Goal: Task Accomplishment & Management: Manage account settings

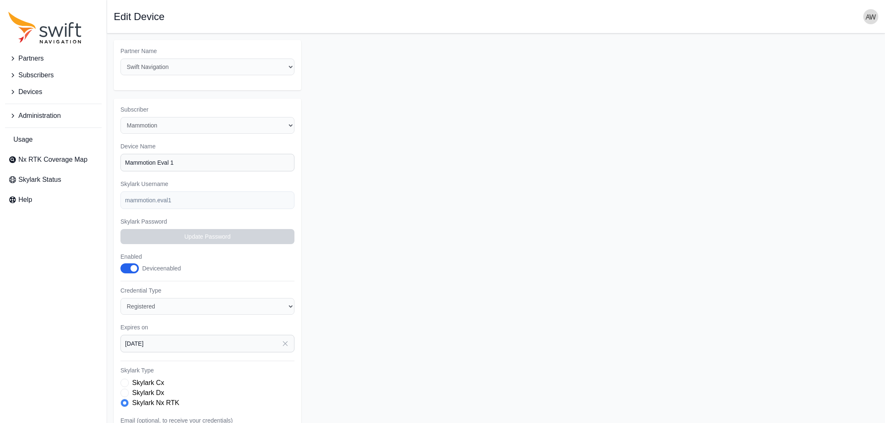
select select "ab3272ce-40d0-4c94-a524-96a758ab755c"
select select "3b15b43b-1669-4ed1-98a2-52b11d9c3b06"
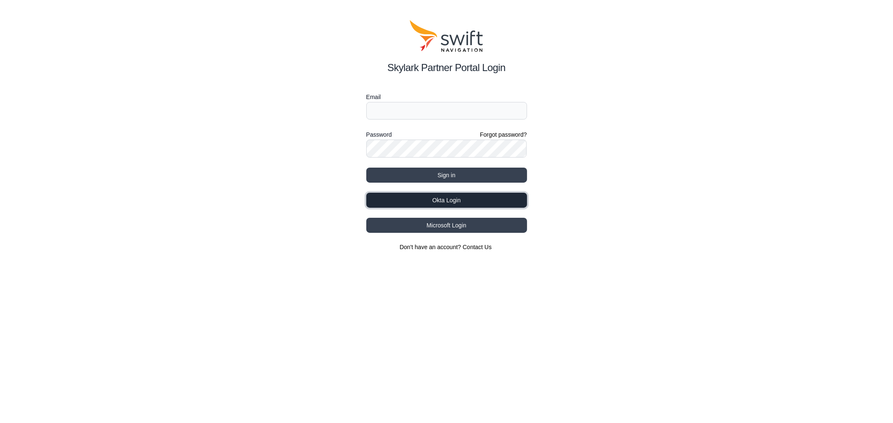
click at [442, 195] on button "Okta Login" at bounding box center [446, 200] width 161 height 15
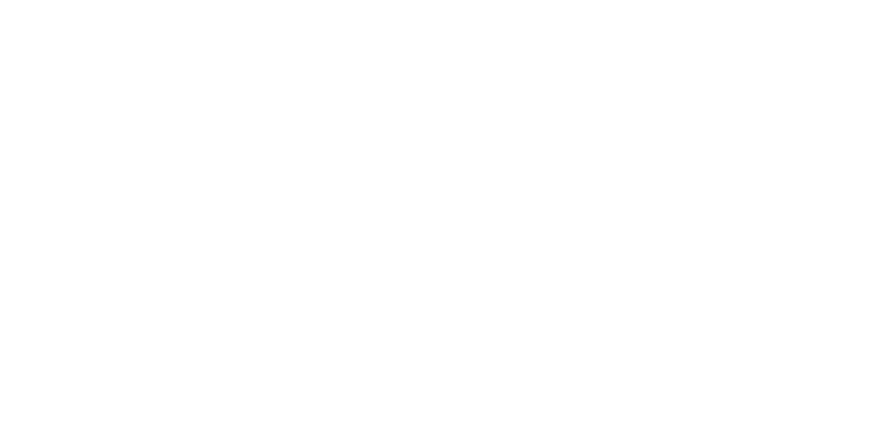
select select
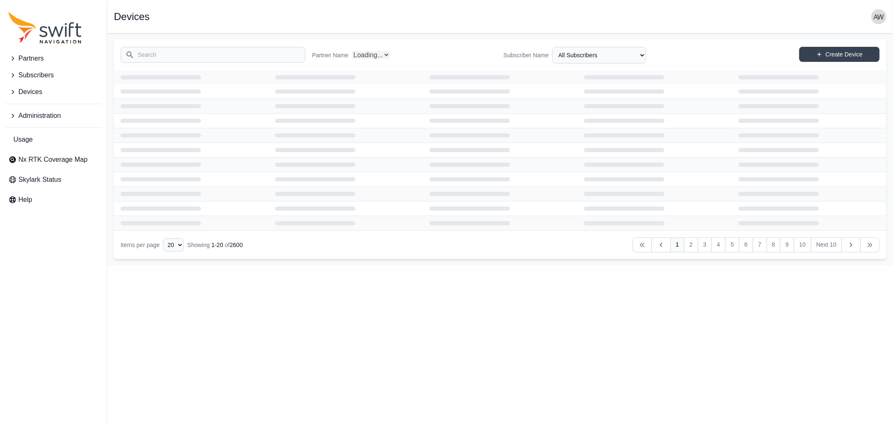
select select "Partner Name"
click at [34, 92] on span "Devices" at bounding box center [30, 92] width 24 height 10
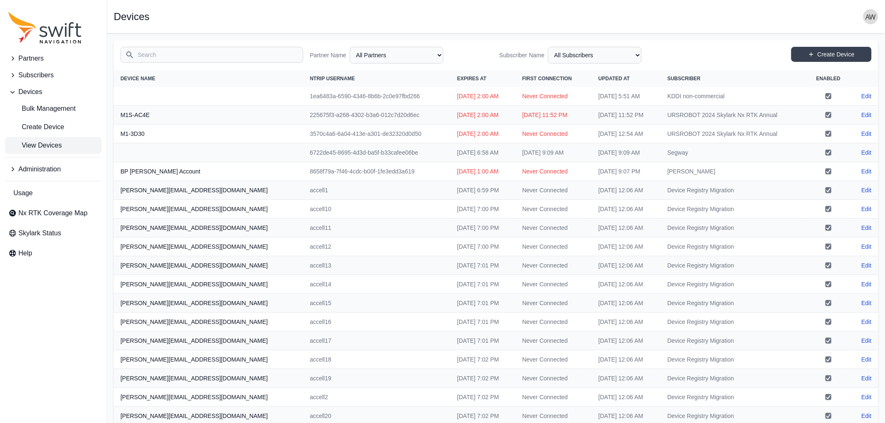
click at [31, 144] on span "View Devices" at bounding box center [35, 146] width 54 height 10
click at [205, 56] on input "Search" at bounding box center [212, 55] width 183 height 16
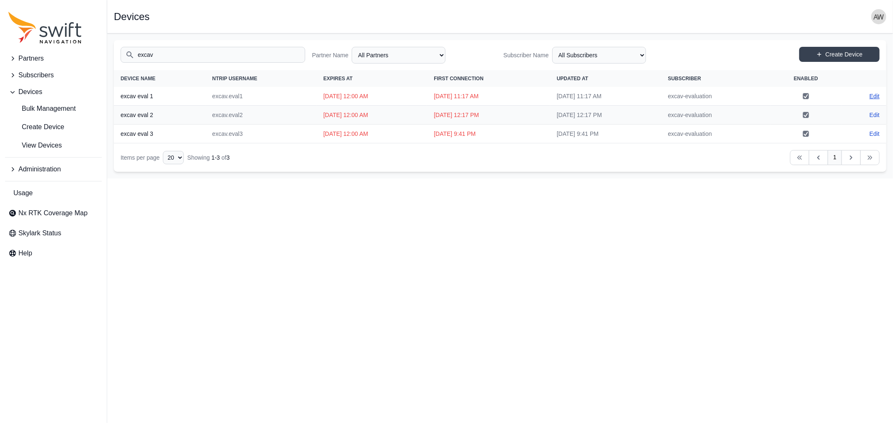
type input "excav"
click at [872, 95] on link "Edit" at bounding box center [874, 96] width 10 height 8
select select "ab3272ce-40d0-4c94-a524-96a758ab755c"
select select "49d76f5f-25cf-4641-a916-290ba5d40515"
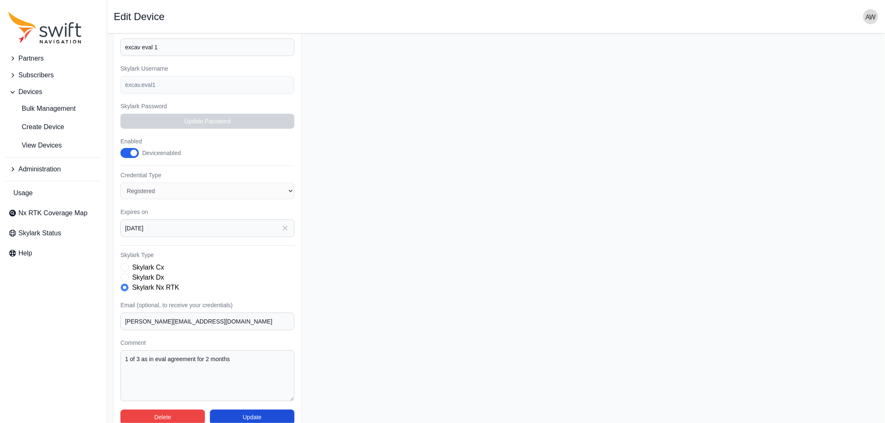
scroll to position [128, 0]
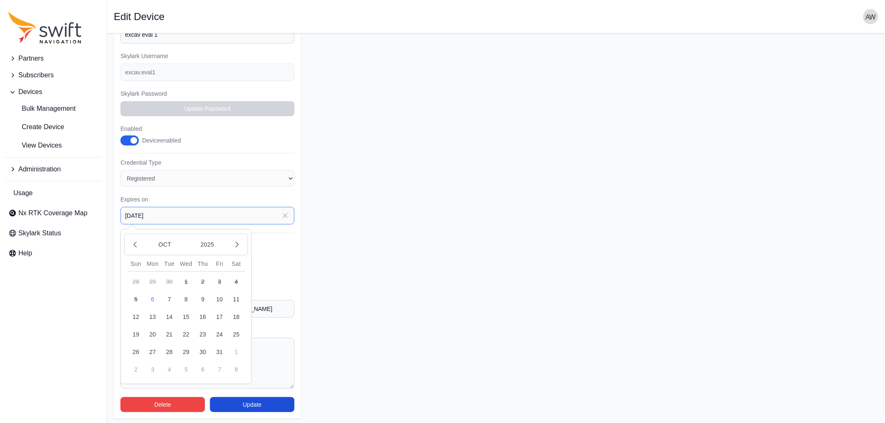
click at [189, 214] on input "[DATE]" at bounding box center [208, 216] width 174 height 18
click at [235, 241] on icon "button" at bounding box center [237, 245] width 8 height 8
click at [219, 295] on button "7" at bounding box center [219, 299] width 17 height 17
type input "[DATE]"
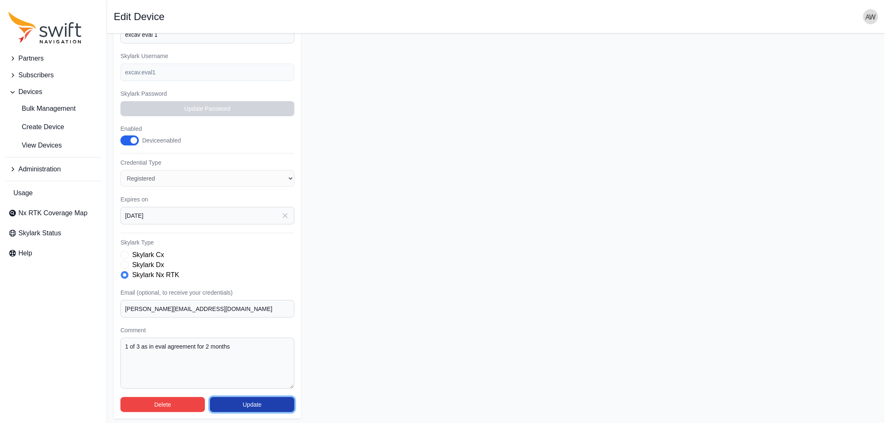
click at [265, 402] on button "Update" at bounding box center [252, 405] width 85 height 15
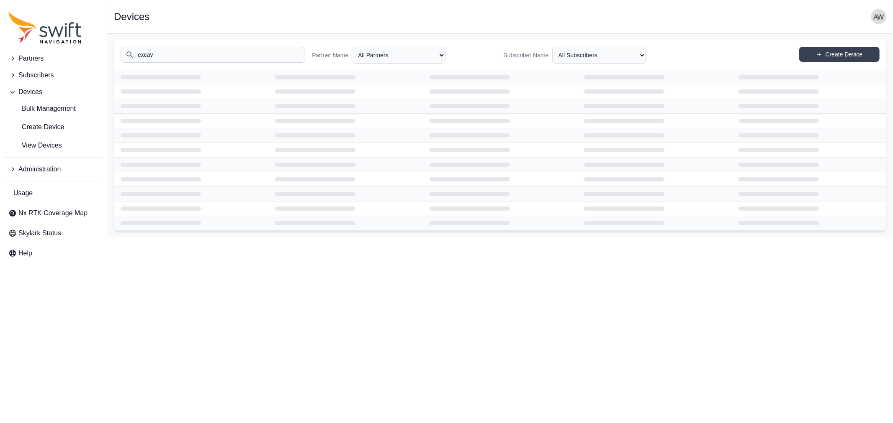
click at [181, 53] on input "excav" at bounding box center [213, 55] width 185 height 16
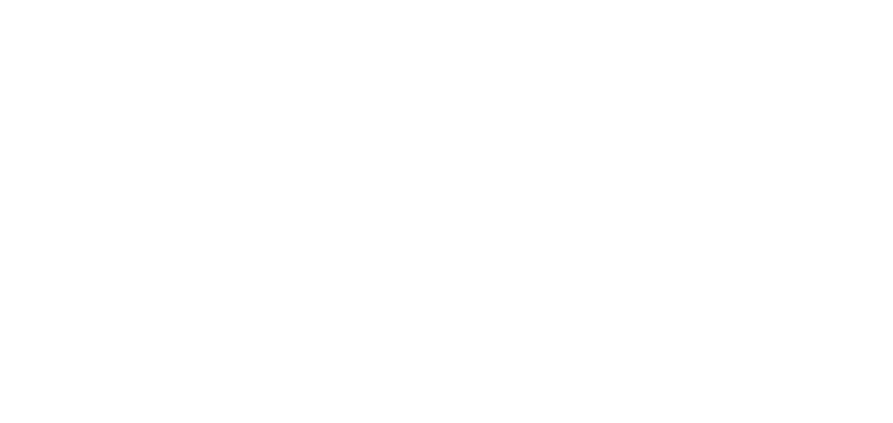
select select
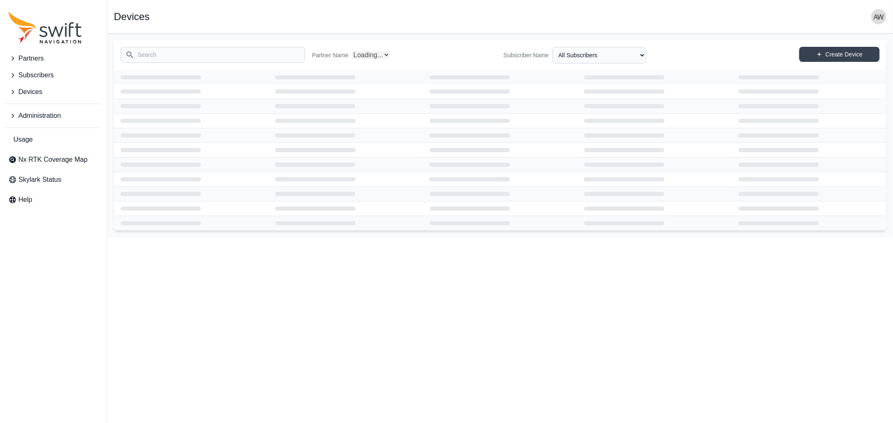
drag, startPoint x: 0, startPoint y: 0, endPoint x: 181, endPoint y: 53, distance: 188.8
click at [181, 53] on input "Search" at bounding box center [213, 55] width 185 height 16
type input "exc"
select select "Partner Name"
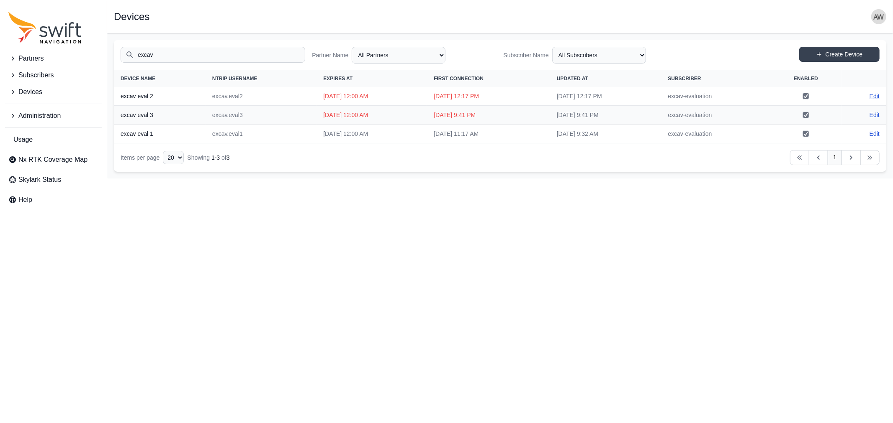
type input "excav"
click at [875, 94] on link "Edit" at bounding box center [874, 96] width 10 height 8
select select "ab3272ce-40d0-4c94-a524-96a758ab755c"
select select "49d76f5f-25cf-4641-a916-290ba5d40515"
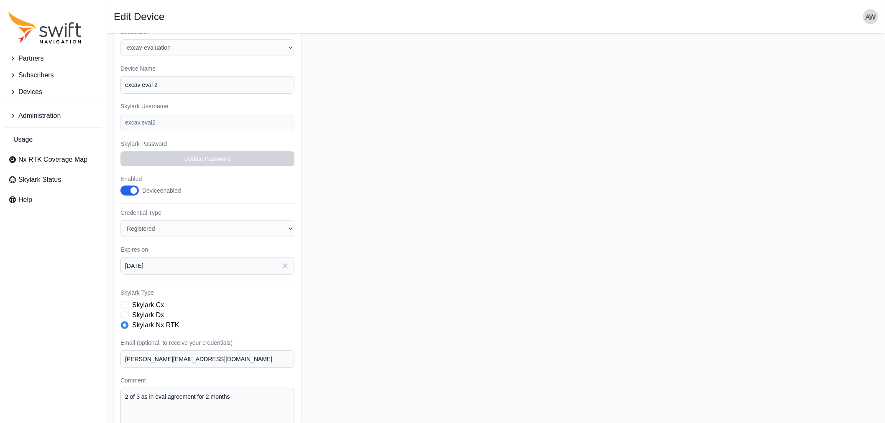
scroll to position [128, 0]
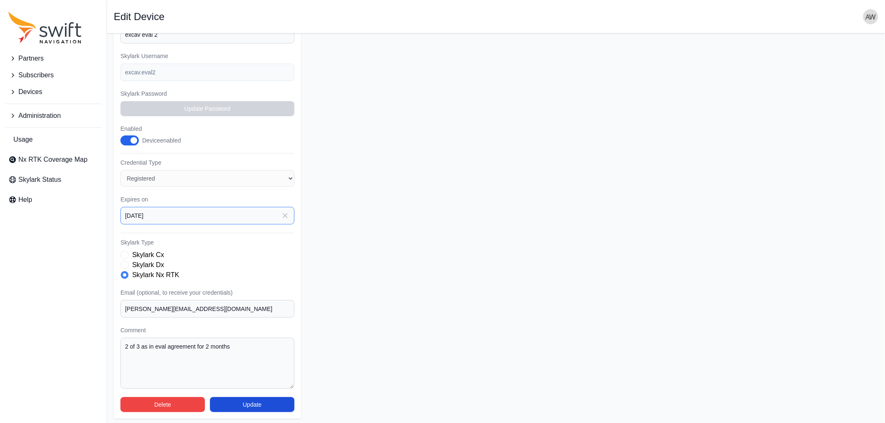
click at [225, 212] on input "2025-08-22" at bounding box center [208, 216] width 174 height 18
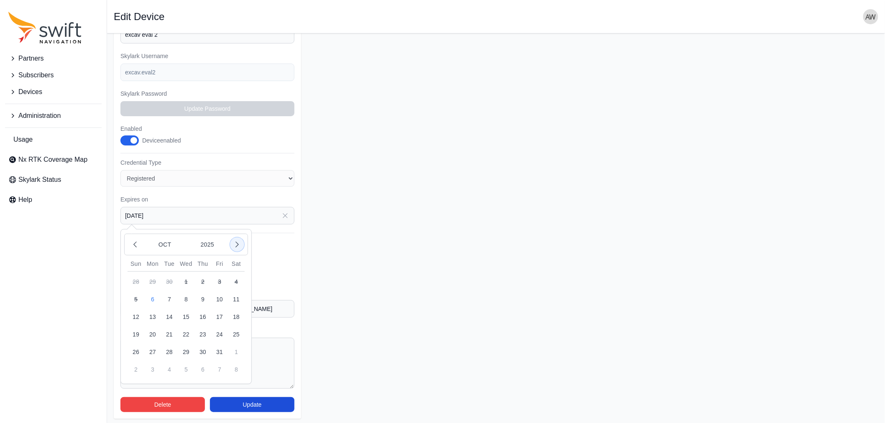
click at [237, 243] on icon "button" at bounding box center [237, 245] width 8 height 8
click at [218, 296] on button "7" at bounding box center [219, 299] width 17 height 17
type input "2025-11-07"
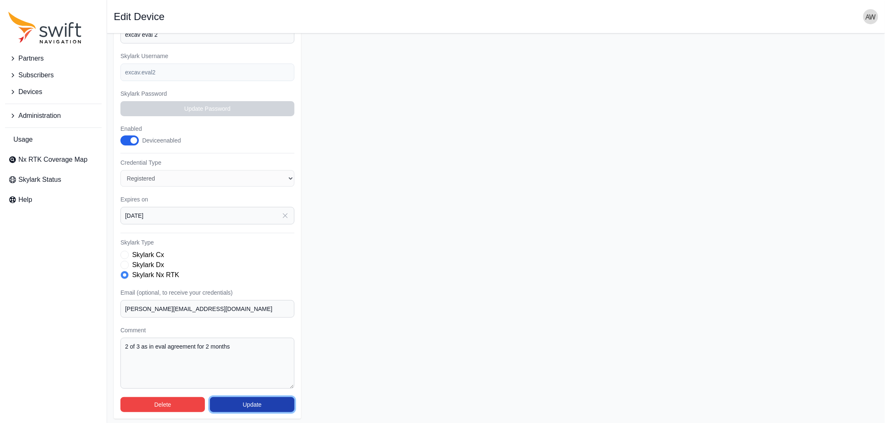
click at [248, 400] on button "Update" at bounding box center [252, 405] width 85 height 15
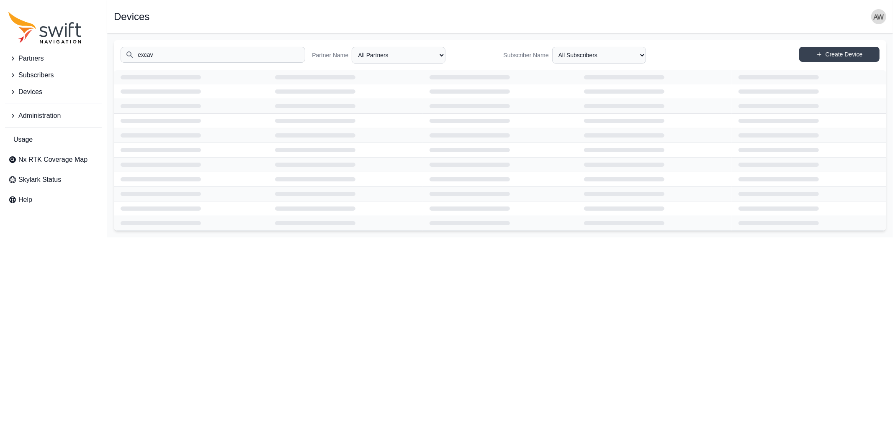
click at [162, 54] on input "excav" at bounding box center [213, 55] width 185 height 16
select select
click at [162, 54] on input "Search" at bounding box center [213, 55] width 185 height 16
select select "Partner Name"
drag, startPoint x: 0, startPoint y: 0, endPoint x: 152, endPoint y: 52, distance: 160.7
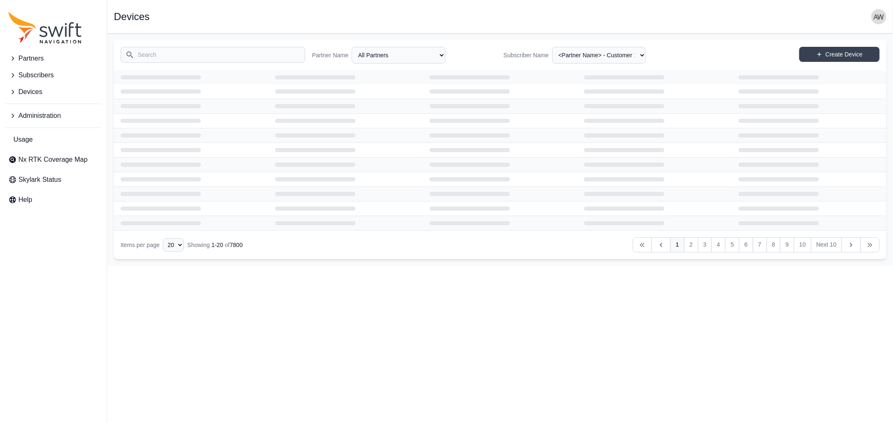
click at [152, 52] on input "Search" at bounding box center [213, 55] width 185 height 16
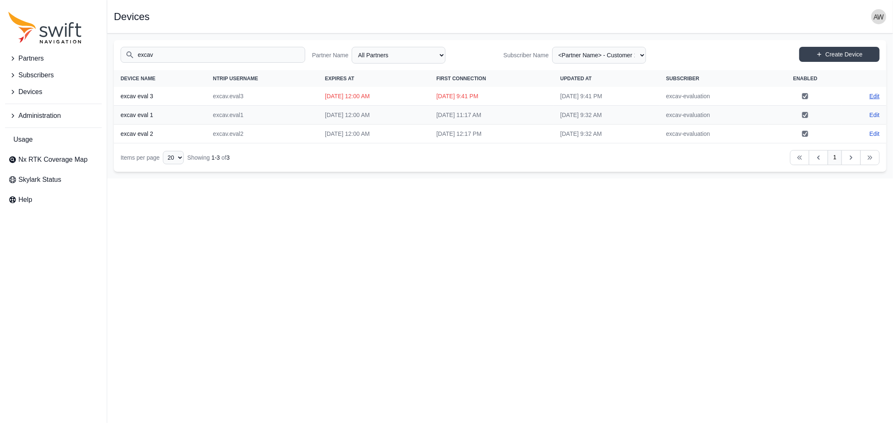
type input "excav"
click at [871, 94] on link "Edit" at bounding box center [874, 96] width 10 height 8
select select "ab3272ce-40d0-4c94-a524-96a758ab755c"
select select "49d76f5f-25cf-4641-a916-290ba5d40515"
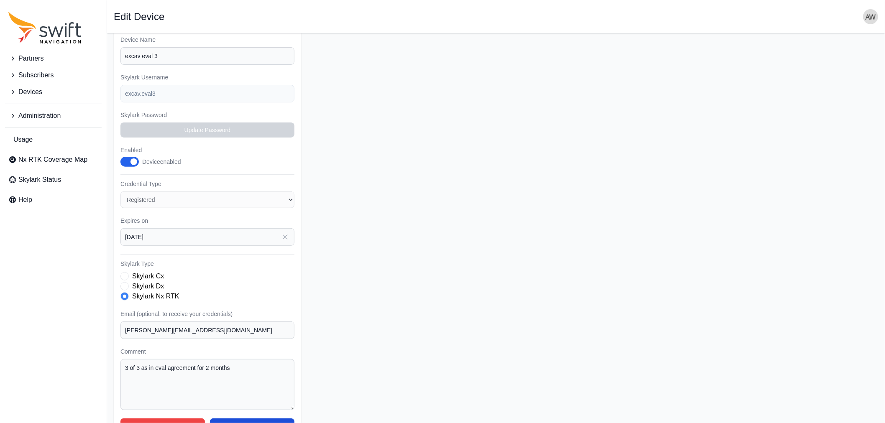
scroll to position [128, 0]
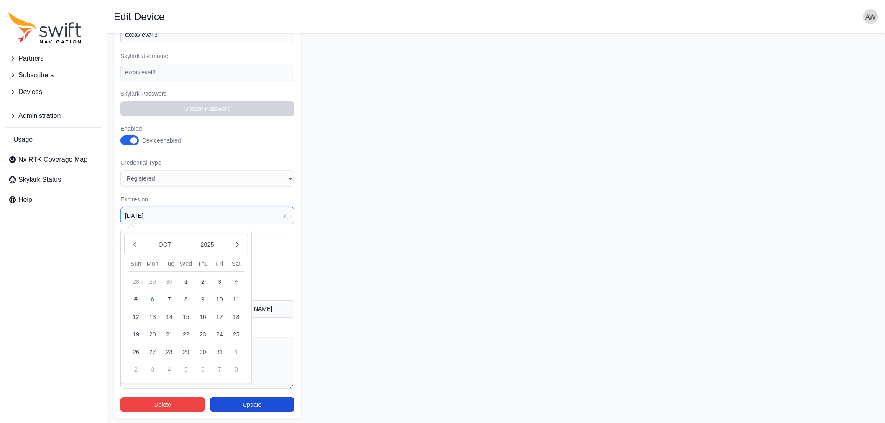
click at [182, 212] on input "2025-08-22" at bounding box center [208, 216] width 174 height 18
click at [239, 243] on icon "button" at bounding box center [237, 245] width 8 height 8
click at [220, 295] on button "7" at bounding box center [219, 299] width 17 height 17
type input "2025-11-07"
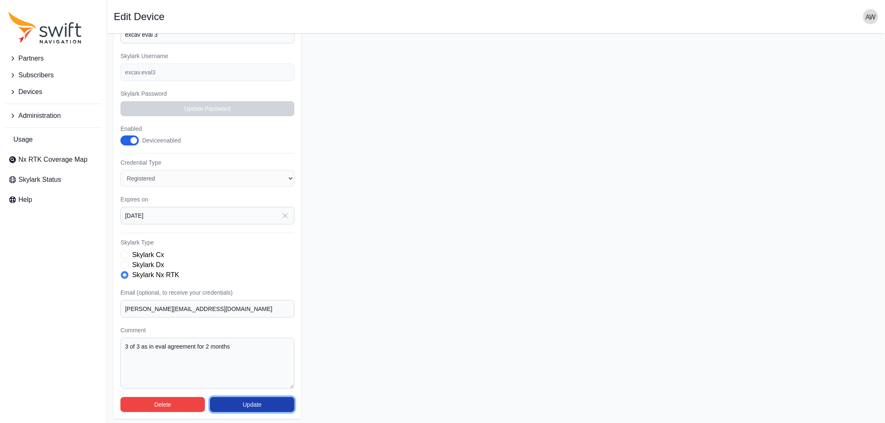
click at [250, 404] on button "Update" at bounding box center [252, 405] width 85 height 15
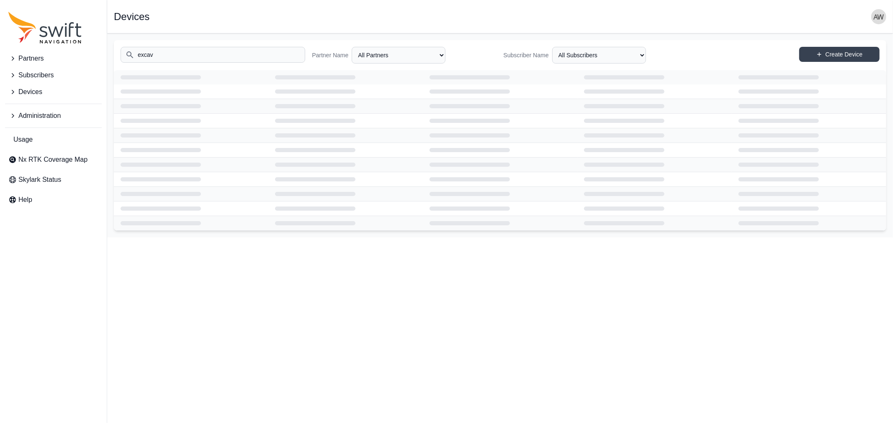
click at [173, 56] on input "excav" at bounding box center [213, 55] width 185 height 16
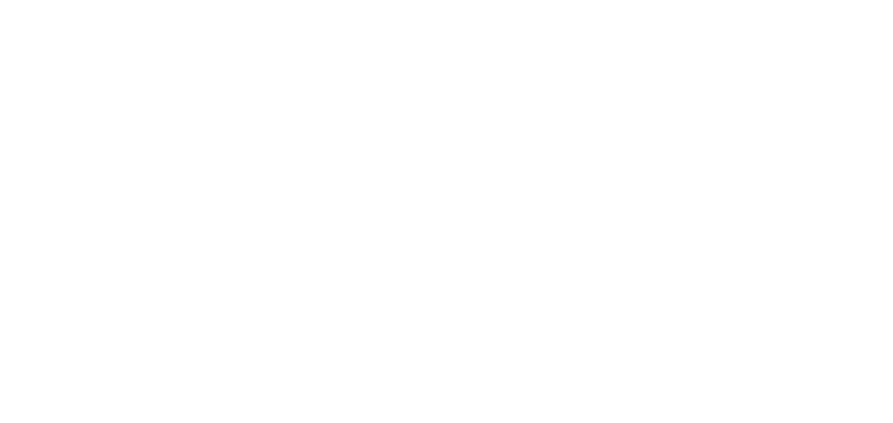
select select
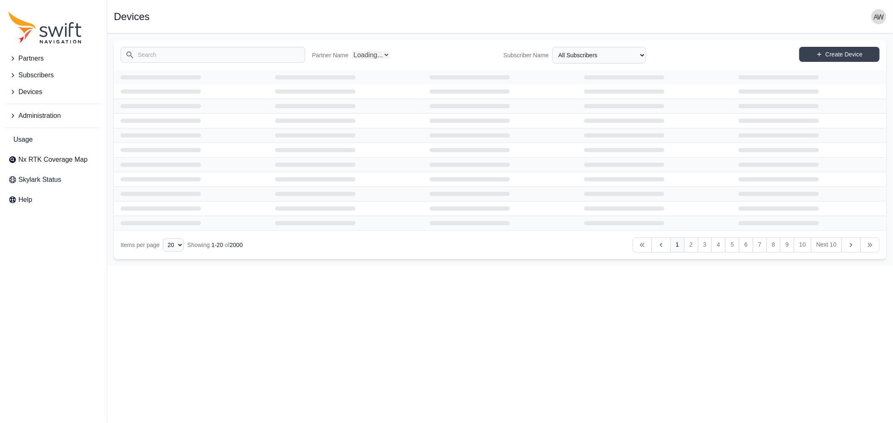
click at [173, 56] on input "Search" at bounding box center [213, 55] width 185 height 16
select select "Partner Name"
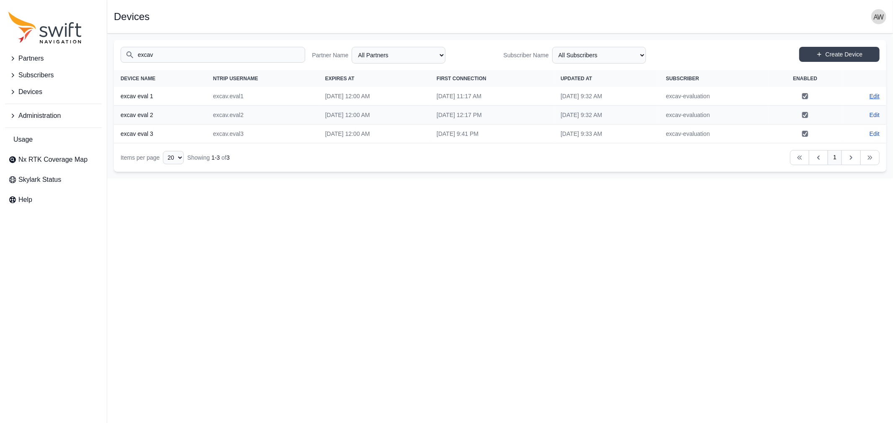
type input "excav"
click at [874, 95] on link "Edit" at bounding box center [874, 96] width 10 height 8
select select "ab3272ce-40d0-4c94-a524-96a758ab755c"
select select "49d76f5f-25cf-4641-a916-290ba5d40515"
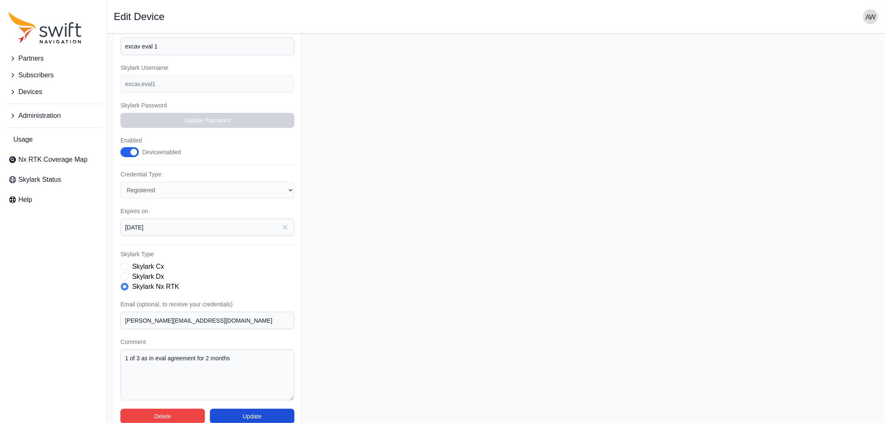
scroll to position [128, 0]
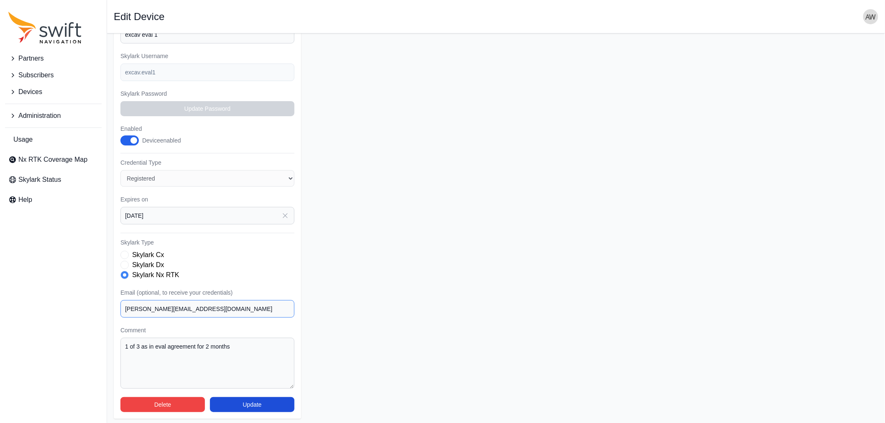
drag, startPoint x: 123, startPoint y: 306, endPoint x: 113, endPoint y: 306, distance: 9.2
click at [114, 306] on div "Subscriber Select a Subscriber <Partner Name> - Customer 1 <Partner Name> - Cus…" at bounding box center [207, 195] width 187 height 449
click at [39, 116] on span "Administration" at bounding box center [39, 116] width 42 height 10
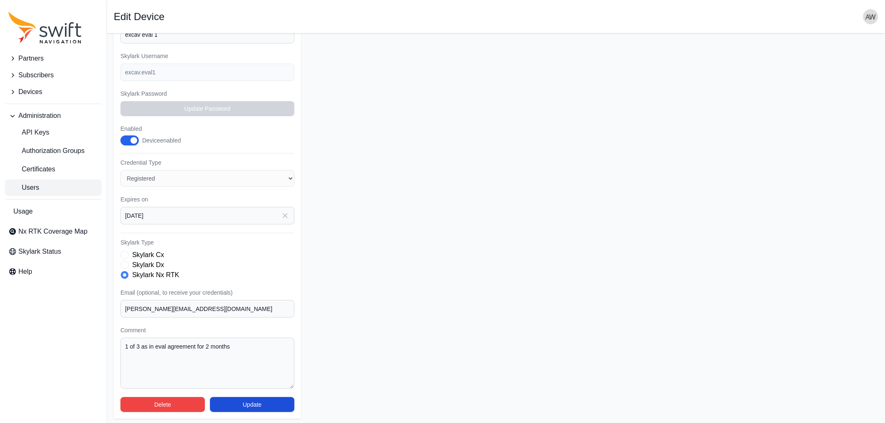
click at [31, 185] on span "Users" at bounding box center [23, 188] width 31 height 10
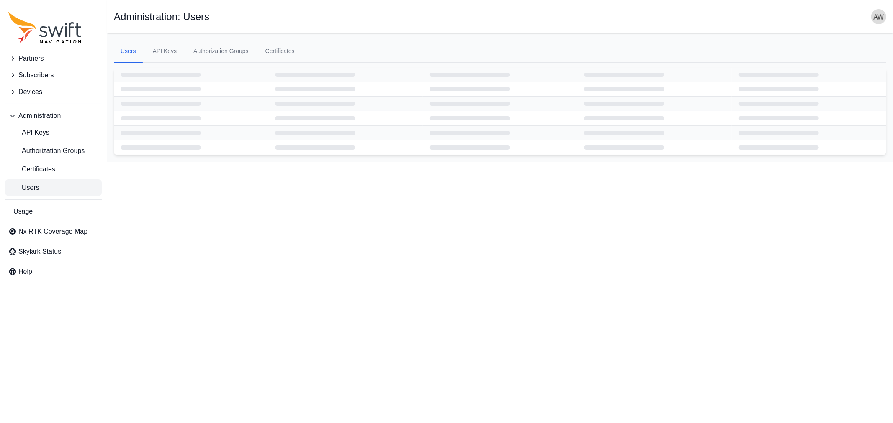
select select "ab3272ce-40d0-4c94-a524-96a758ab755c"
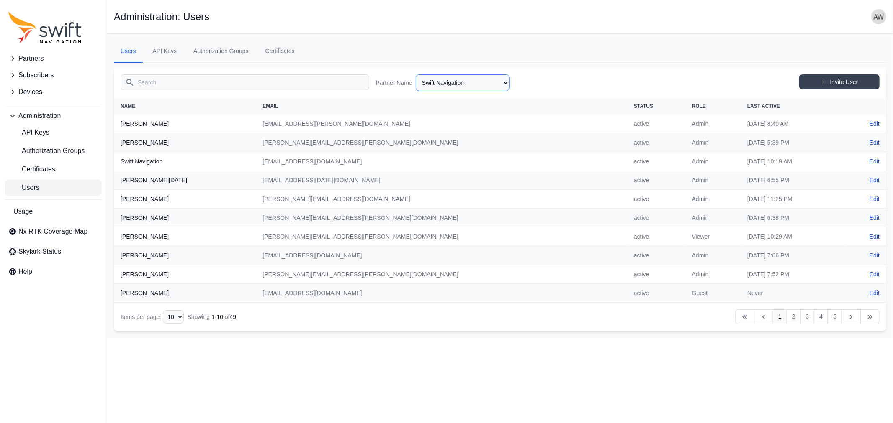
click at [491, 85] on select "AlpsAlpine Asensing Bad Elf Bench Mark Equipment & Supplies Inc. Benchmark Tool…" at bounding box center [463, 82] width 94 height 17
click at [33, 93] on span "Devices" at bounding box center [30, 92] width 24 height 10
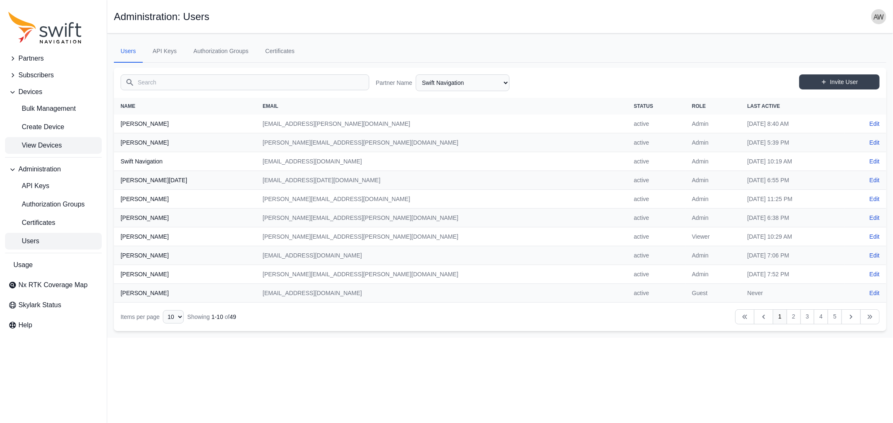
click at [34, 146] on span "View Devices" at bounding box center [35, 146] width 54 height 10
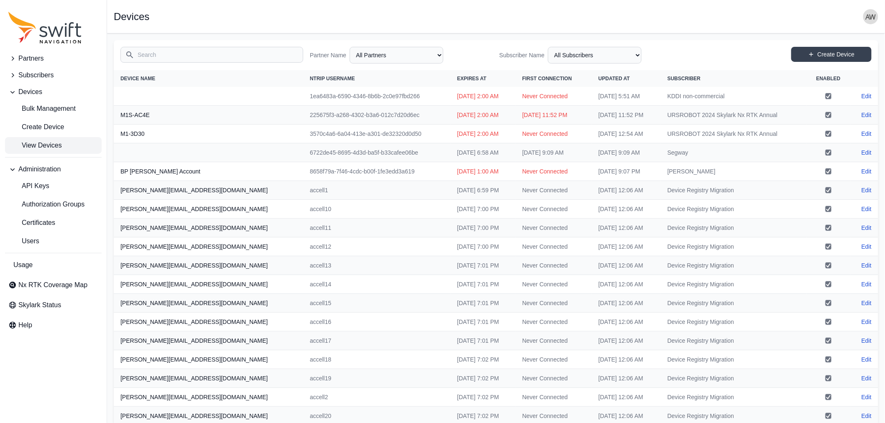
click at [248, 59] on input "Search" at bounding box center [212, 55] width 183 height 16
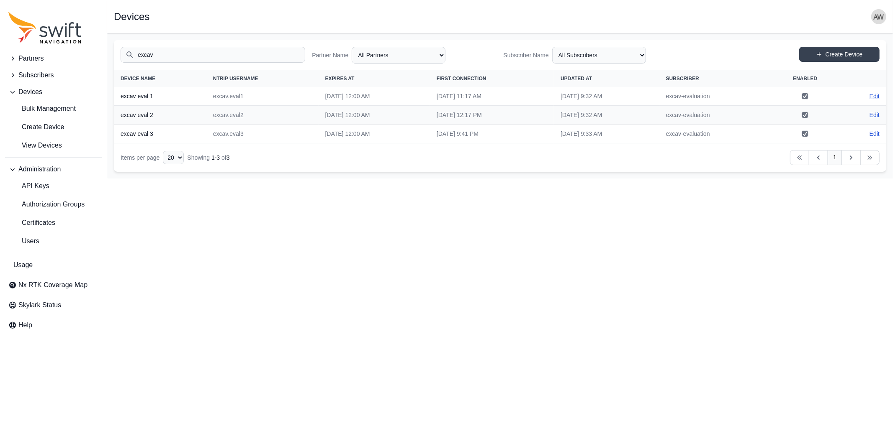
type input "excav"
click at [873, 93] on link "Edit" at bounding box center [874, 96] width 10 height 8
select select "ab3272ce-40d0-4c94-a524-96a758ab755c"
select select "49d76f5f-25cf-4641-a916-290ba5d40515"
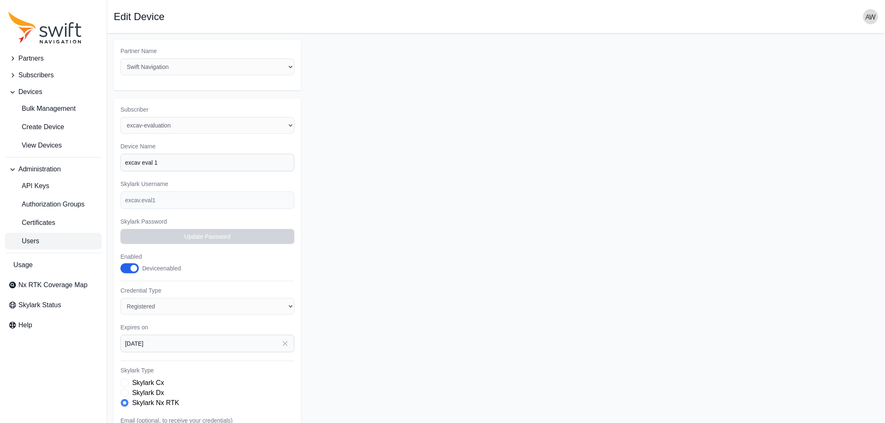
click at [25, 241] on span "Users" at bounding box center [23, 241] width 31 height 10
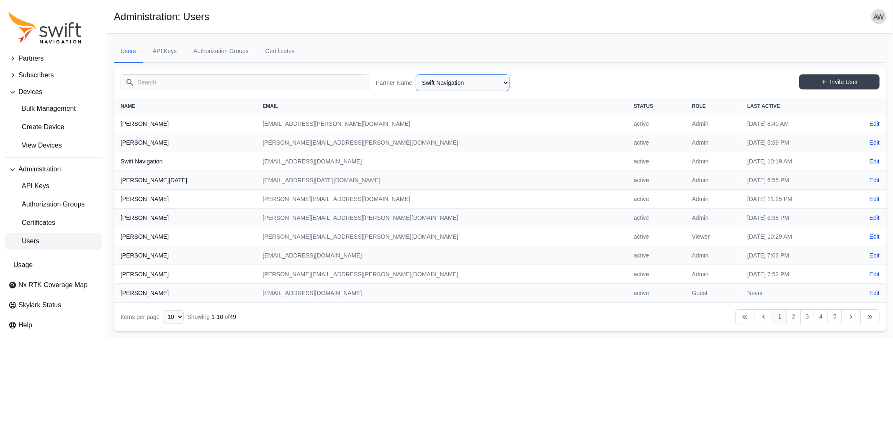
click at [463, 83] on select "AlpsAlpine Asensing Bad Elf Bench Mark Equipment & Supplies Inc. Benchmark Tool…" at bounding box center [463, 82] width 94 height 17
click at [468, 85] on select "AlpsAlpine Asensing Bad Elf Bench Mark Equipment & Supplies Inc. Benchmark Tool…" at bounding box center [463, 82] width 94 height 17
click at [416, 74] on select "AlpsAlpine Asensing Bad Elf Bench Mark Equipment & Supplies Inc. Benchmark Tool…" at bounding box center [463, 82] width 94 height 17
select select "b97ad338-3fe9-49a3-a9a2-faa56be036a7"
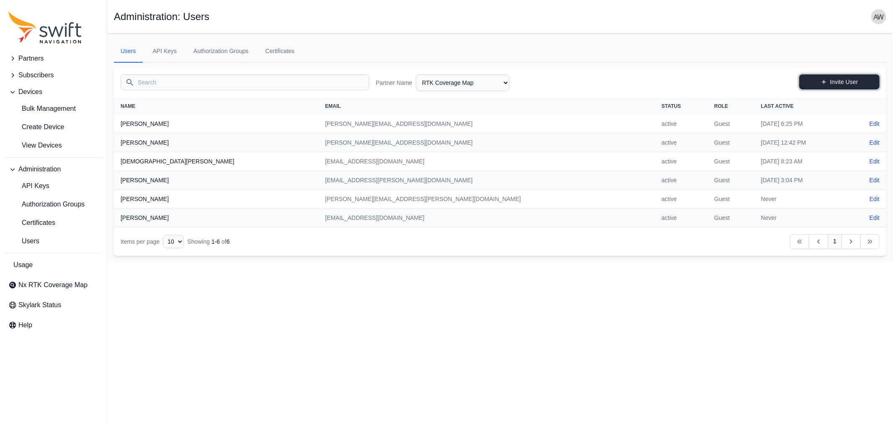
click at [842, 82] on link "Invite User" at bounding box center [839, 81] width 80 height 15
select select "b97ad338-3fe9-49a3-a9a2-faa56be036a7"
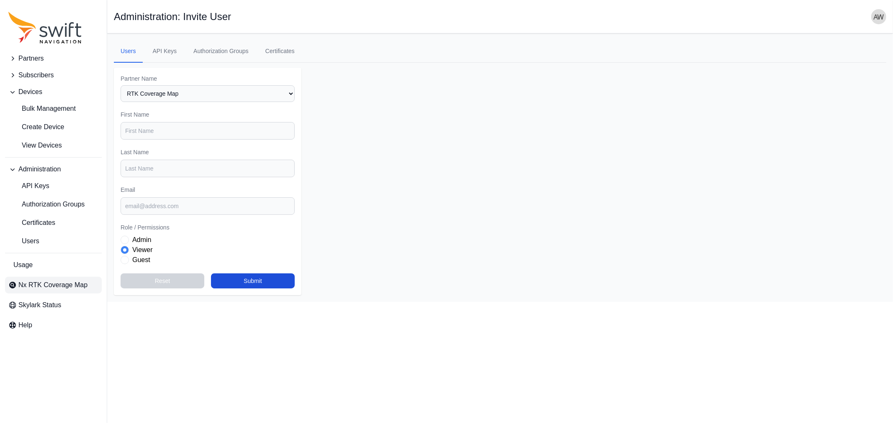
click at [36, 287] on span "Nx RTK Coverage Map" at bounding box center [52, 285] width 69 height 10
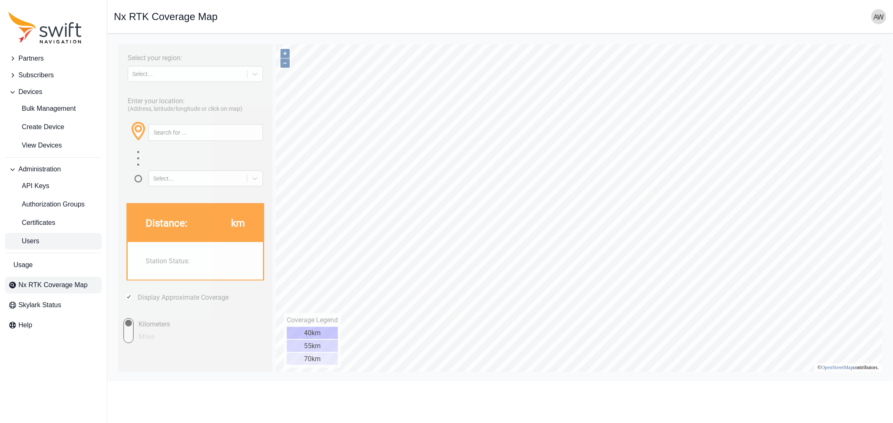
click at [37, 240] on span "Users" at bounding box center [23, 241] width 31 height 10
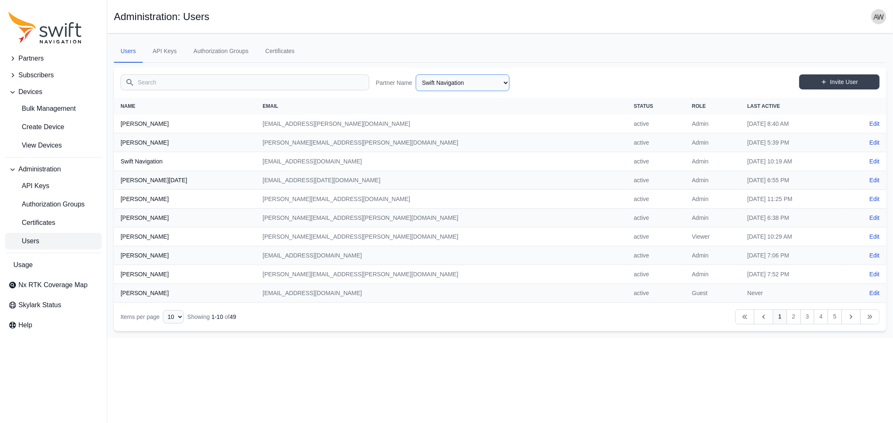
click at [443, 82] on select "AlpsAlpine Asensing Bad Elf Bench Mark Equipment & Supplies Inc. Benchmark Tool…" at bounding box center [463, 82] width 94 height 17
click at [416, 74] on select "AlpsAlpine Asensing Bad Elf Bench Mark Equipment & Supplies Inc. Benchmark Tool…" at bounding box center [463, 82] width 94 height 17
select select "b97ad338-3fe9-49a3-a9a2-faa56be036a7"
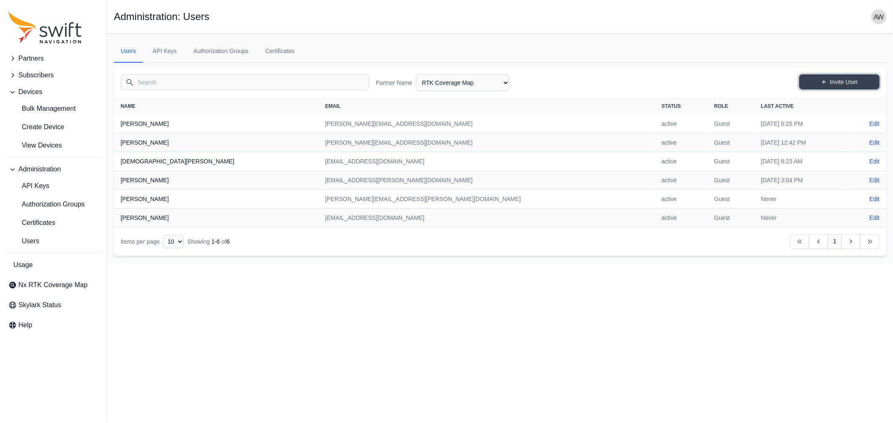
drag, startPoint x: 855, startPoint y: 81, endPoint x: 850, endPoint y: 85, distance: 6.5
click at [855, 81] on link "Invite User" at bounding box center [839, 81] width 80 height 15
select select "b97ad338-3fe9-49a3-a9a2-faa56be036a7"
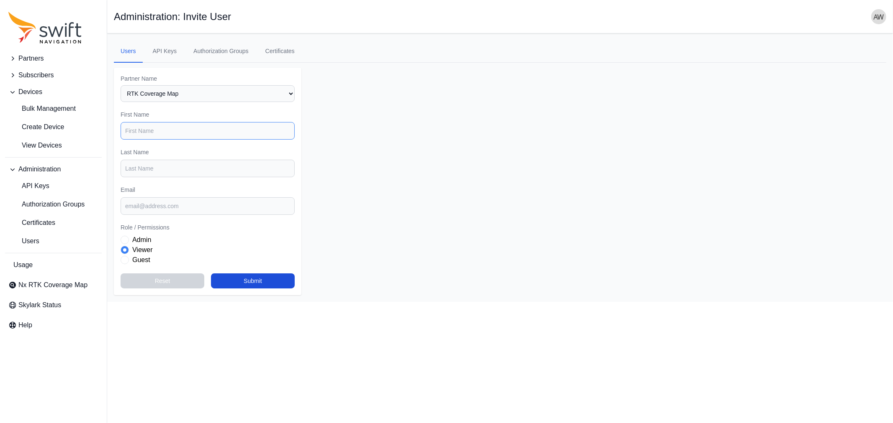
click at [187, 132] on input "First Name" at bounding box center [208, 131] width 174 height 18
type input "Andreas"
click at [190, 169] on input "Last Name" at bounding box center [208, 169] width 174 height 18
type input "w"
type input "Wehr"
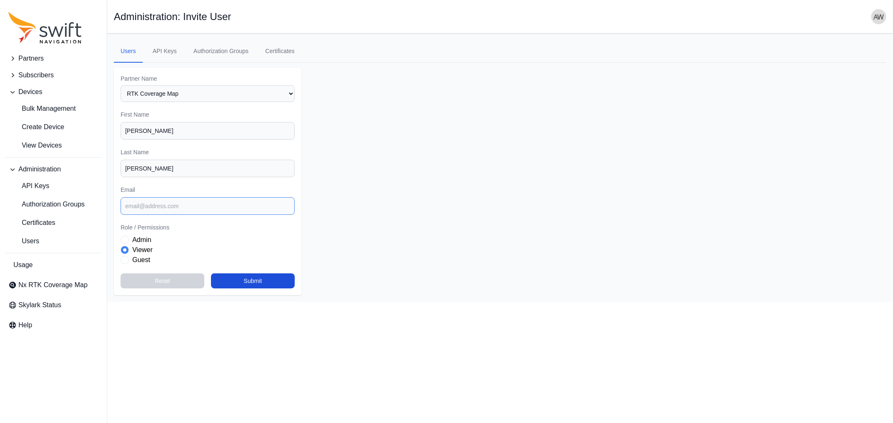
click at [192, 206] on input "Email" at bounding box center [208, 207] width 174 height 18
type input "andreas.wehr@yahoo.de"
click at [140, 257] on label "Guest" at bounding box center [141, 260] width 18 height 10
click at [241, 282] on button "Submit" at bounding box center [253, 281] width 84 height 15
select select "b97ad338-3fe9-49a3-a9a2-faa56be036a7"
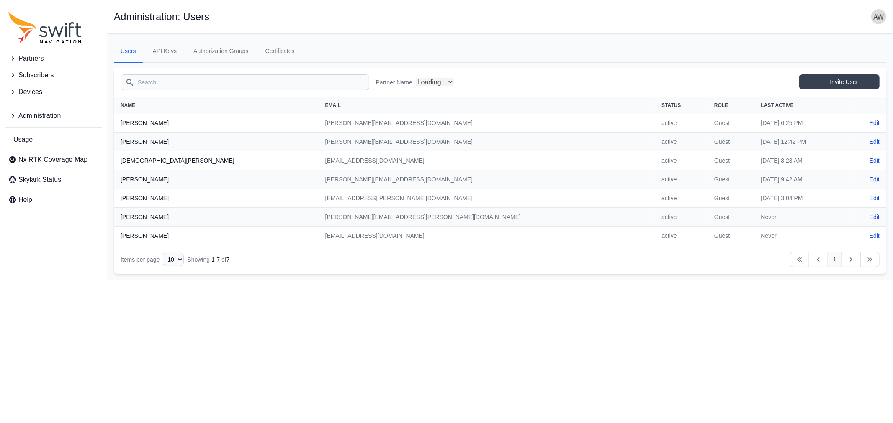
select select "b97ad338-3fe9-49a3-a9a2-faa56be036a7"
click at [852, 81] on link "Invite User" at bounding box center [839, 81] width 80 height 15
select select "b97ad338-3fe9-49a3-a9a2-faa56be036a7"
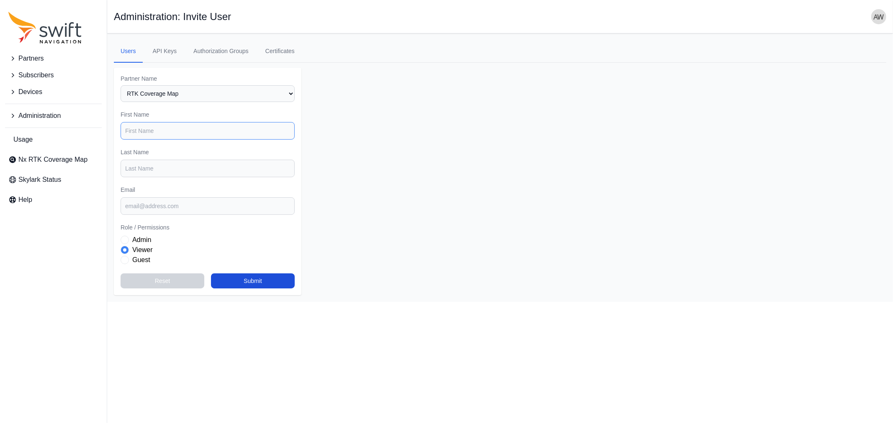
click at [189, 131] on input "First Name" at bounding box center [208, 131] width 174 height 18
type input "W"
type input "[PERSON_NAME]"
click at [193, 164] on input "Last Name" at bounding box center [208, 169] width 174 height 18
click at [153, 165] on input "Last Name" at bounding box center [208, 169] width 174 height 18
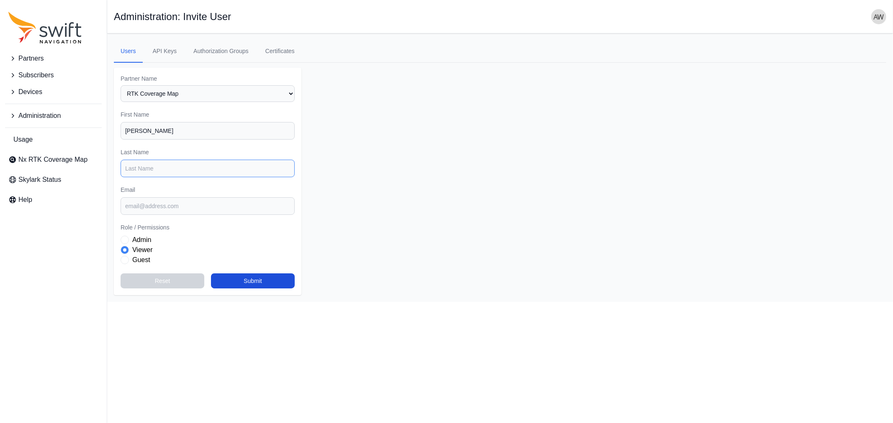
paste input "[PERSON_NAME]"
type input "[PERSON_NAME]"
click at [154, 203] on input "Email" at bounding box center [208, 207] width 174 height 18
click at [126, 261] on div "Admin Viewer Guest" at bounding box center [208, 250] width 174 height 30
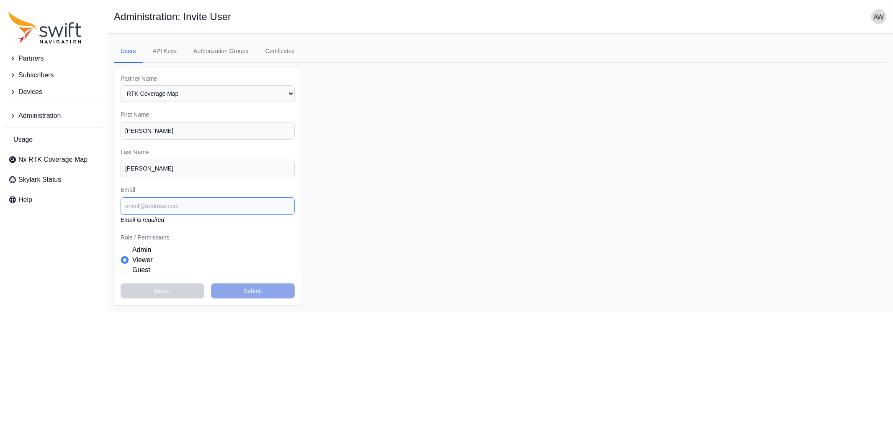
click at [168, 205] on input "Email" at bounding box center [208, 207] width 174 height 18
paste input "[PERSON_NAME][EMAIL_ADDRESS][DOMAIN_NAME]"
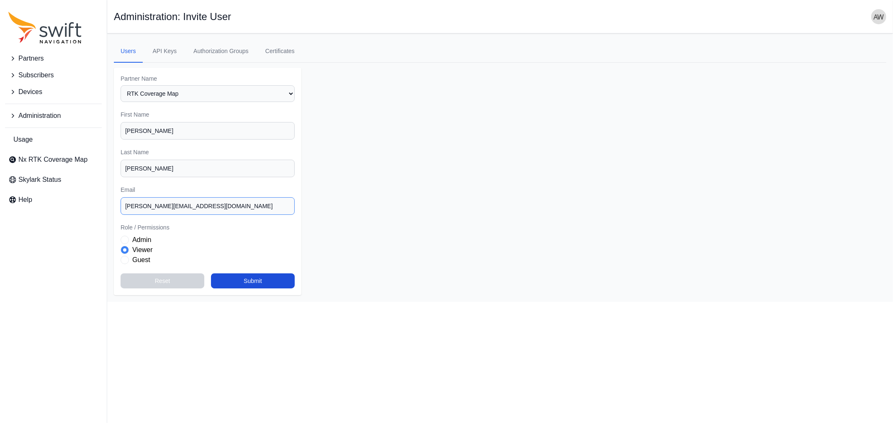
type input "[PERSON_NAME][EMAIL_ADDRESS][DOMAIN_NAME]"
click at [136, 257] on label "Guest" at bounding box center [141, 260] width 18 height 10
click at [251, 281] on button "Submit" at bounding box center [253, 281] width 84 height 15
select select "b97ad338-3fe9-49a3-a9a2-faa56be036a7"
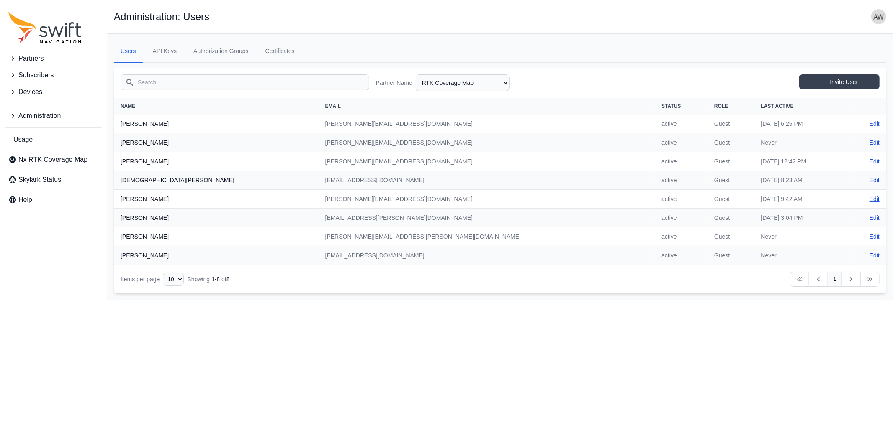
click at [875, 196] on link "Edit" at bounding box center [874, 199] width 10 height 8
select select "b97ad338-3fe9-49a3-a9a2-faa56be036a7"
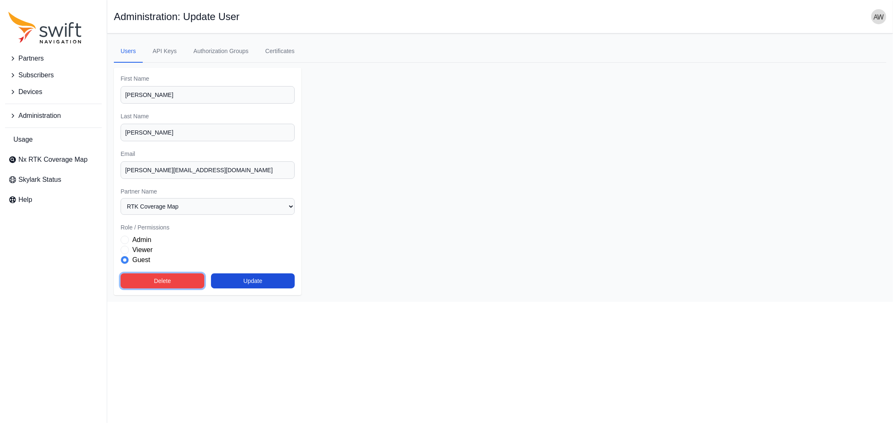
click at [182, 282] on button "Delete" at bounding box center [163, 281] width 84 height 15
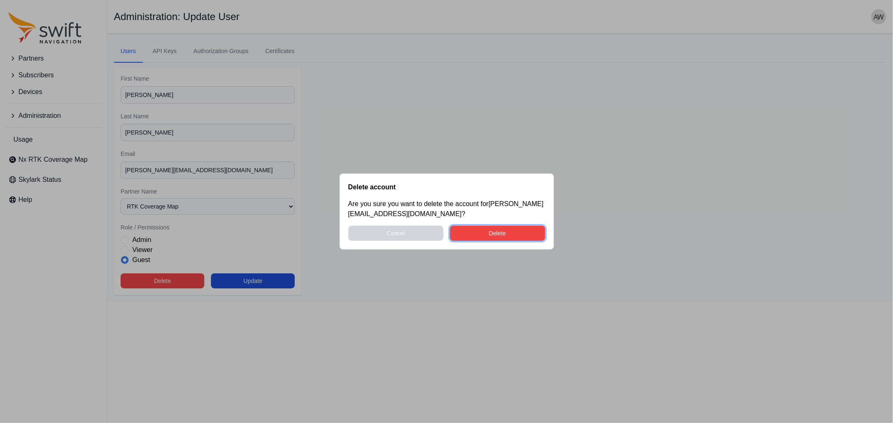
click at [479, 231] on button "Delete" at bounding box center [497, 233] width 95 height 15
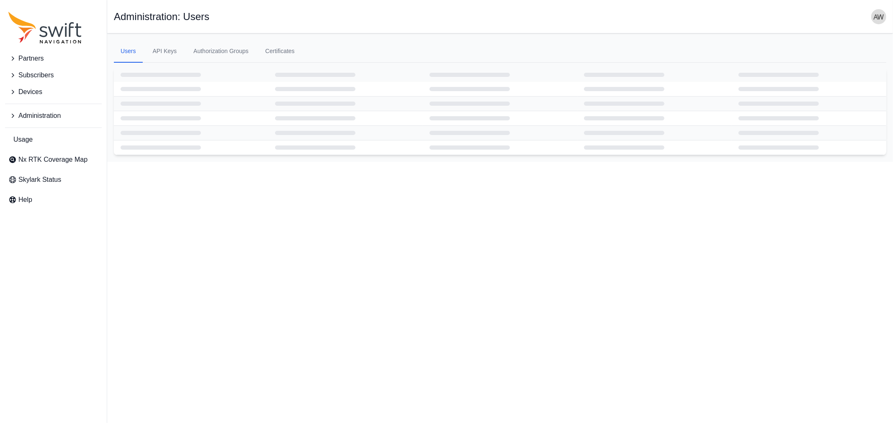
select select "ab3272ce-40d0-4c94-a524-96a758ab755c"
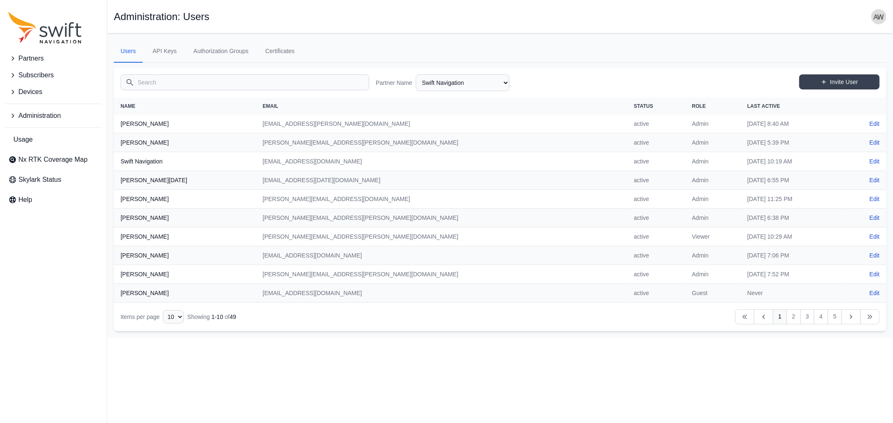
click at [27, 91] on span "Devices" at bounding box center [30, 92] width 24 height 10
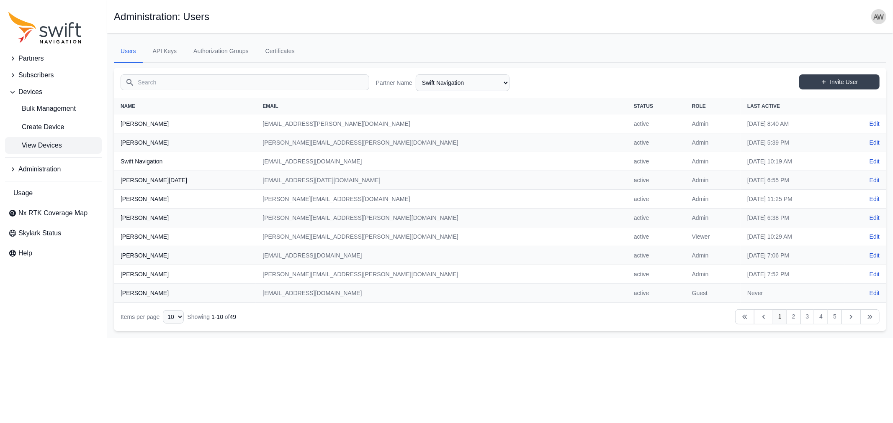
drag, startPoint x: 35, startPoint y: 144, endPoint x: 56, endPoint y: 142, distance: 21.9
click at [35, 144] on span "View Devices" at bounding box center [35, 146] width 54 height 10
select select
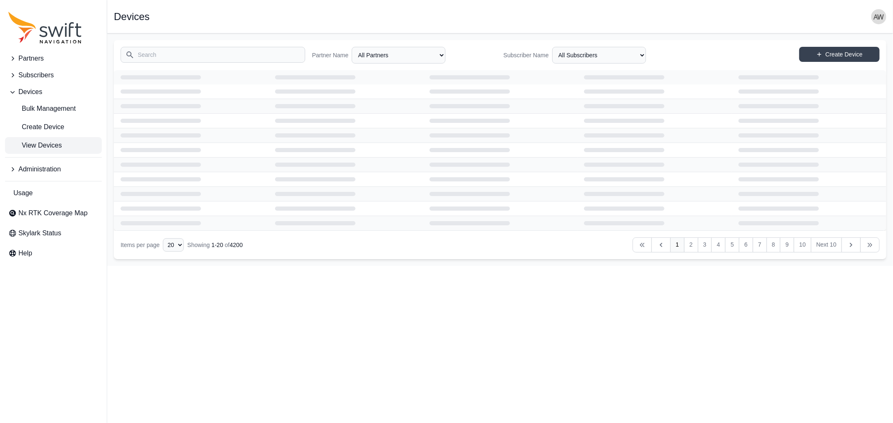
click at [194, 56] on input "Search" at bounding box center [213, 55] width 185 height 16
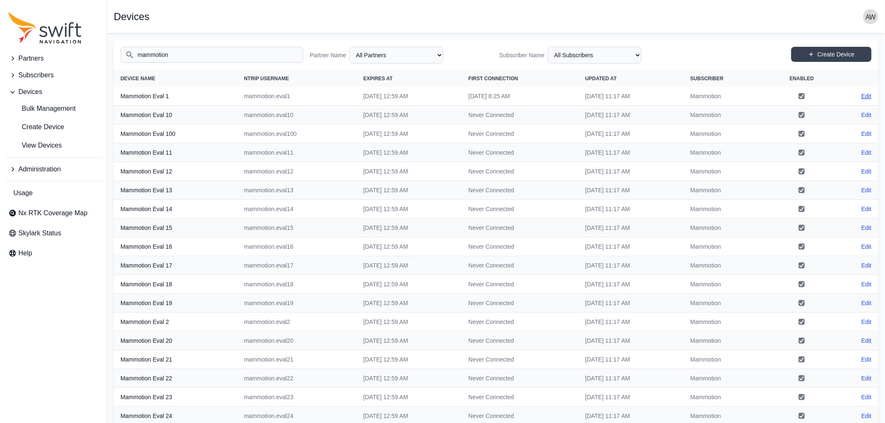
type input "mammotion"
click at [864, 95] on link "Edit" at bounding box center [867, 96] width 10 height 8
select select "ab3272ce-40d0-4c94-a524-96a758ab755c"
select select "3b15b43b-1669-4ed1-98a2-52b11d9c3b06"
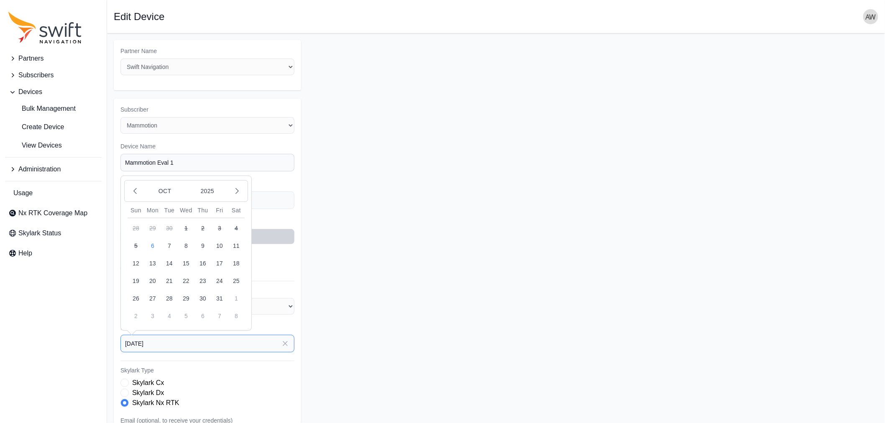
drag, startPoint x: 207, startPoint y: 342, endPoint x: 120, endPoint y: 337, distance: 86.7
click at [121, 337] on input "2025-12-01" at bounding box center [208, 344] width 174 height 18
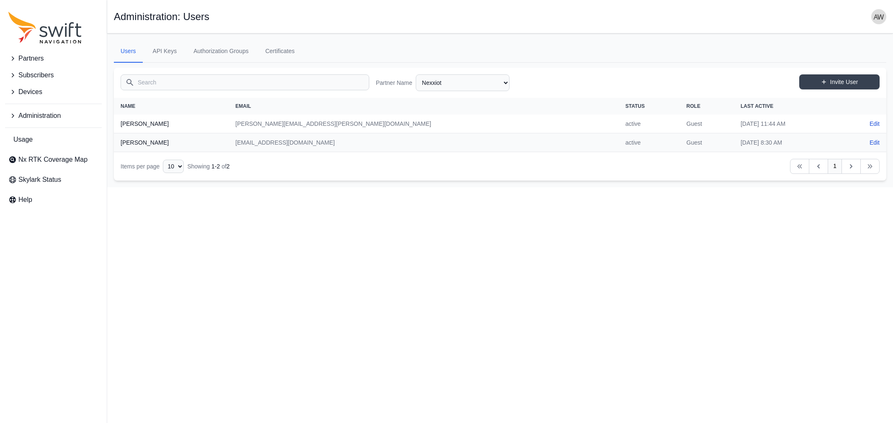
select select "1424c920-19b5-4561-9798-8cd7c9a5a77c"
